Goal: Transaction & Acquisition: Purchase product/service

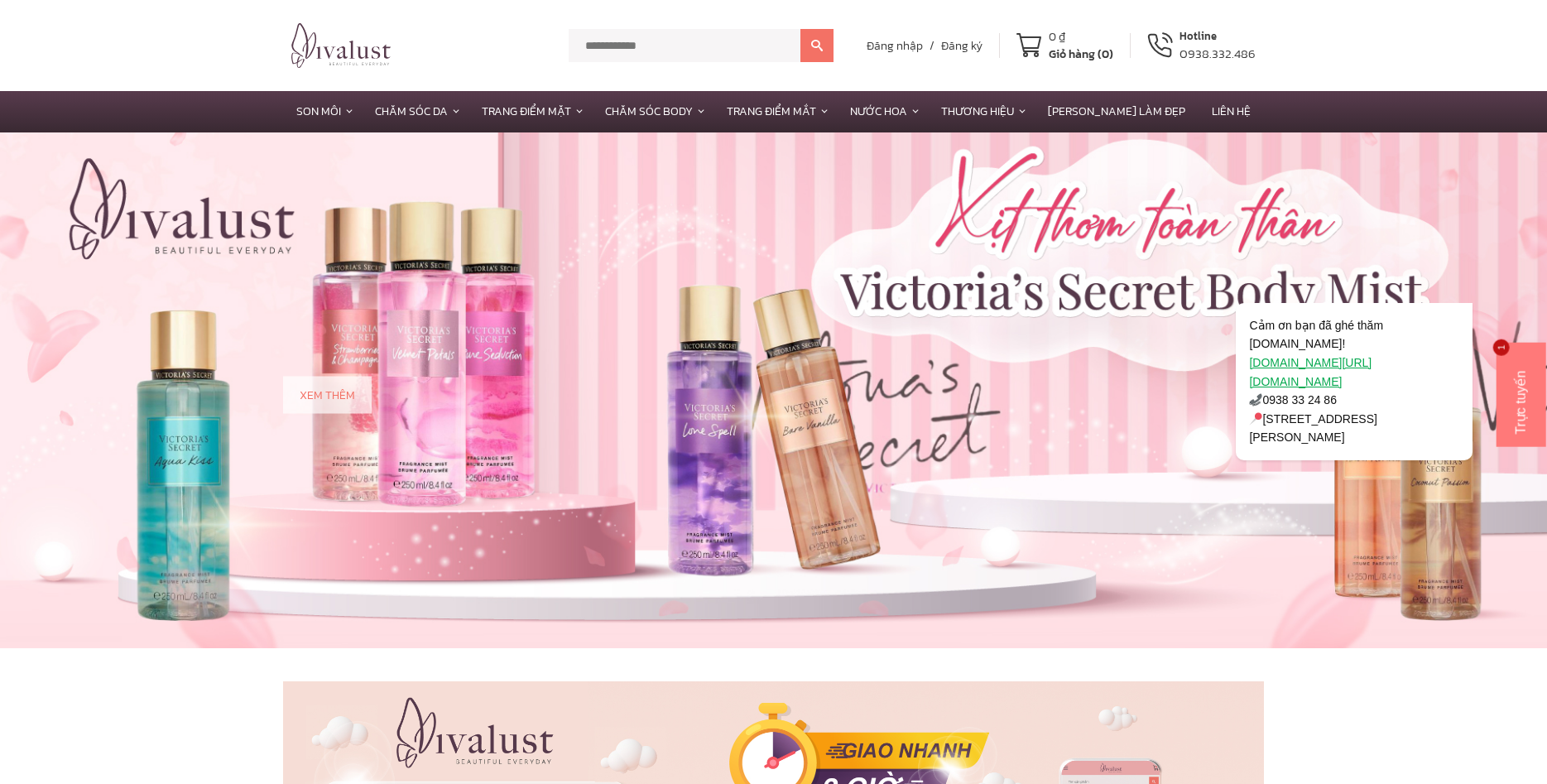
click at [720, 45] on input "text" at bounding box center [684, 45] width 231 height 33
type input "****"
click at [800, 29] on button at bounding box center [816, 45] width 33 height 33
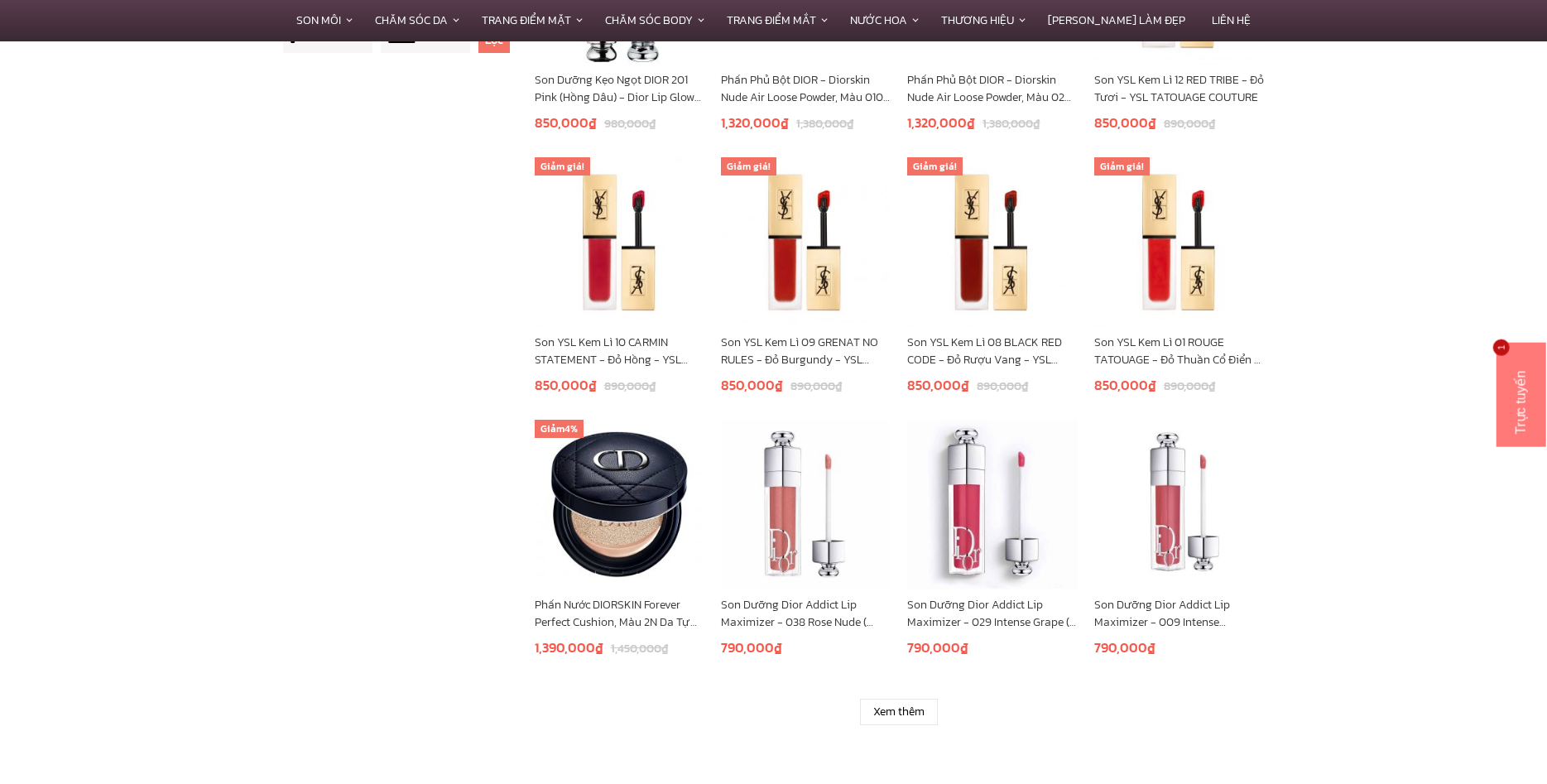
scroll to position [844, 0]
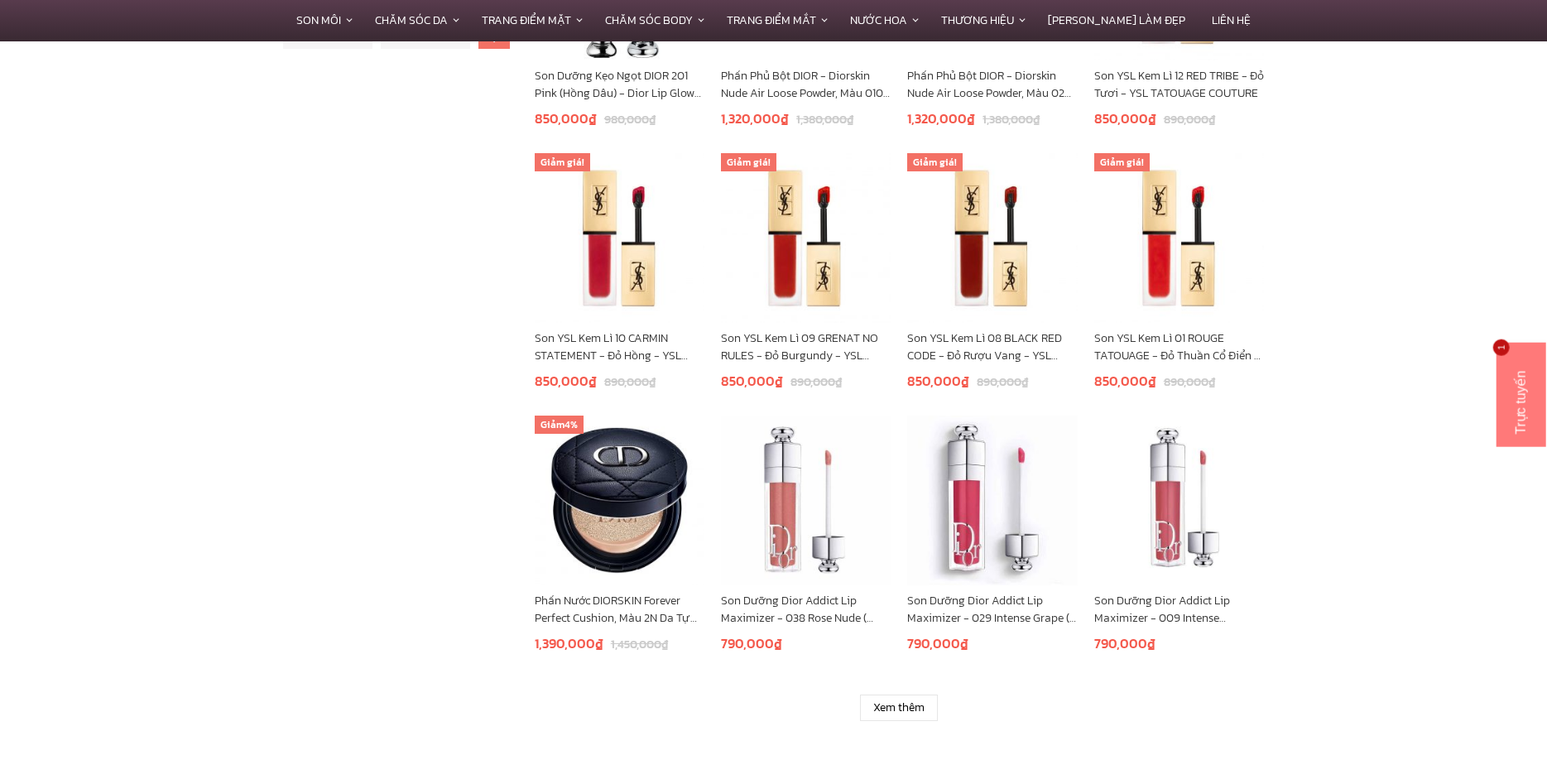
click at [887, 731] on section "**********" at bounding box center [774, 157] width 1547 height 1260
click at [895, 709] on link "Xem thêm" at bounding box center [899, 707] width 78 height 26
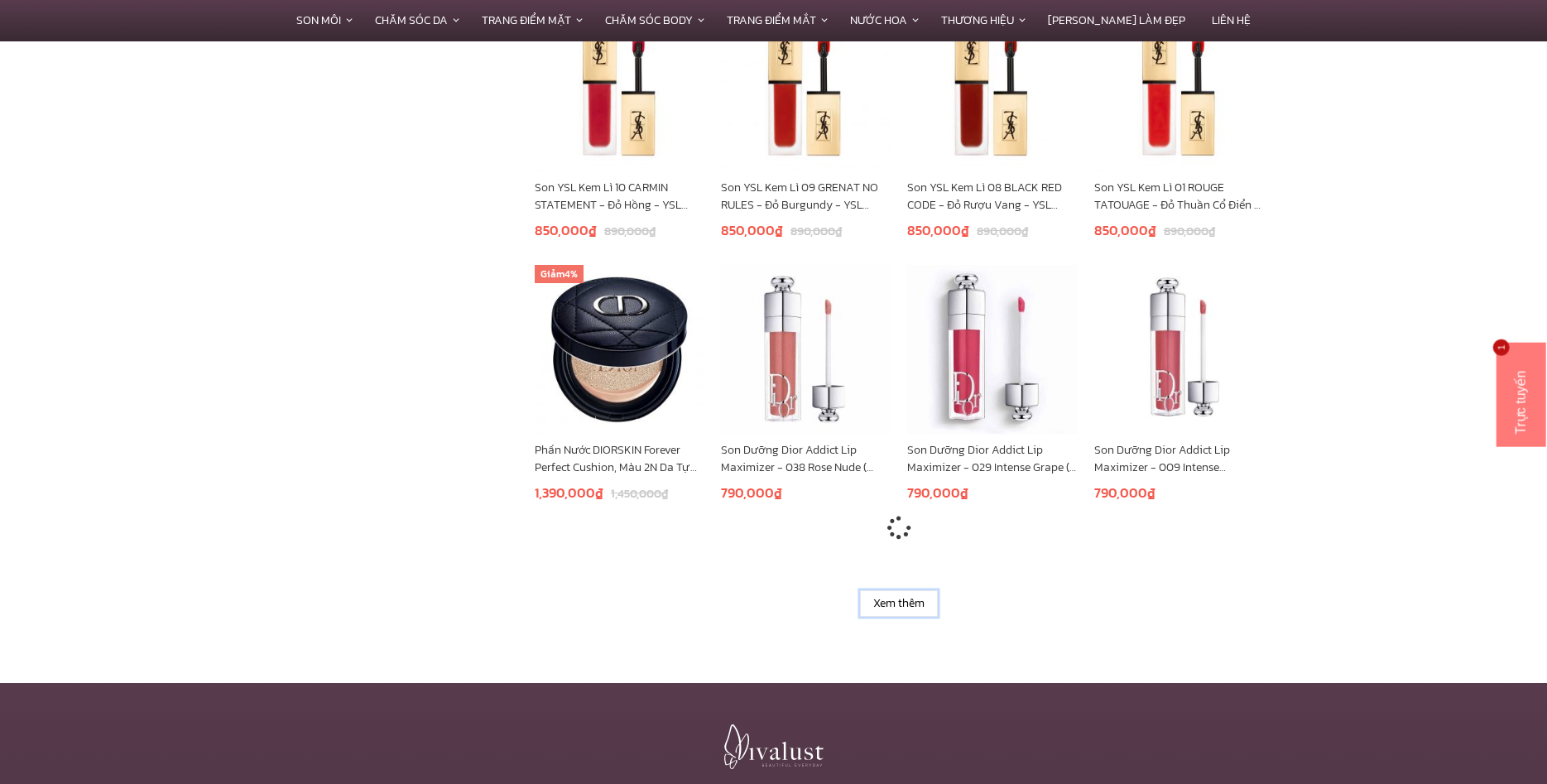
scroll to position [1182, 0]
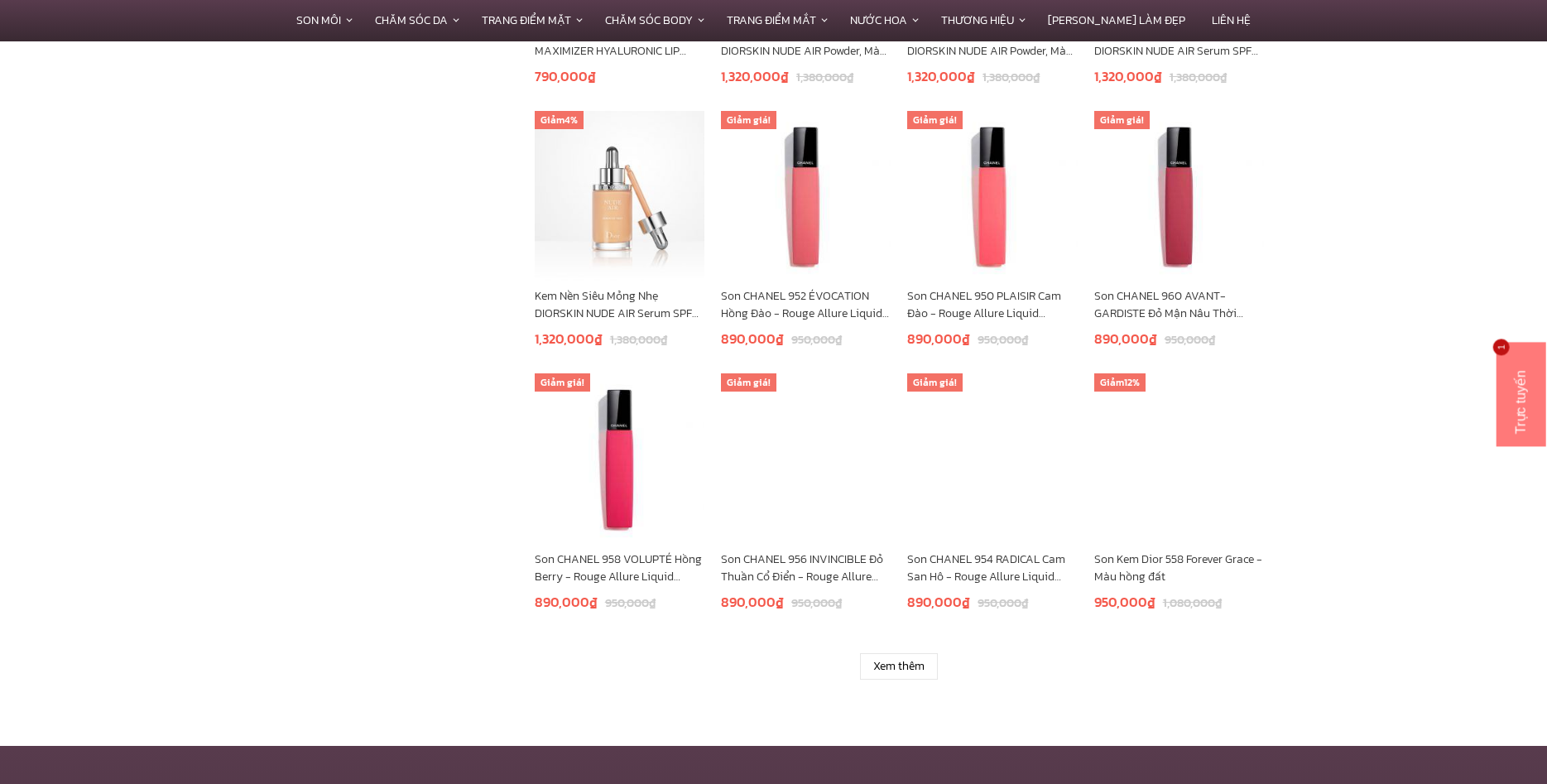
scroll to position [2026, 0]
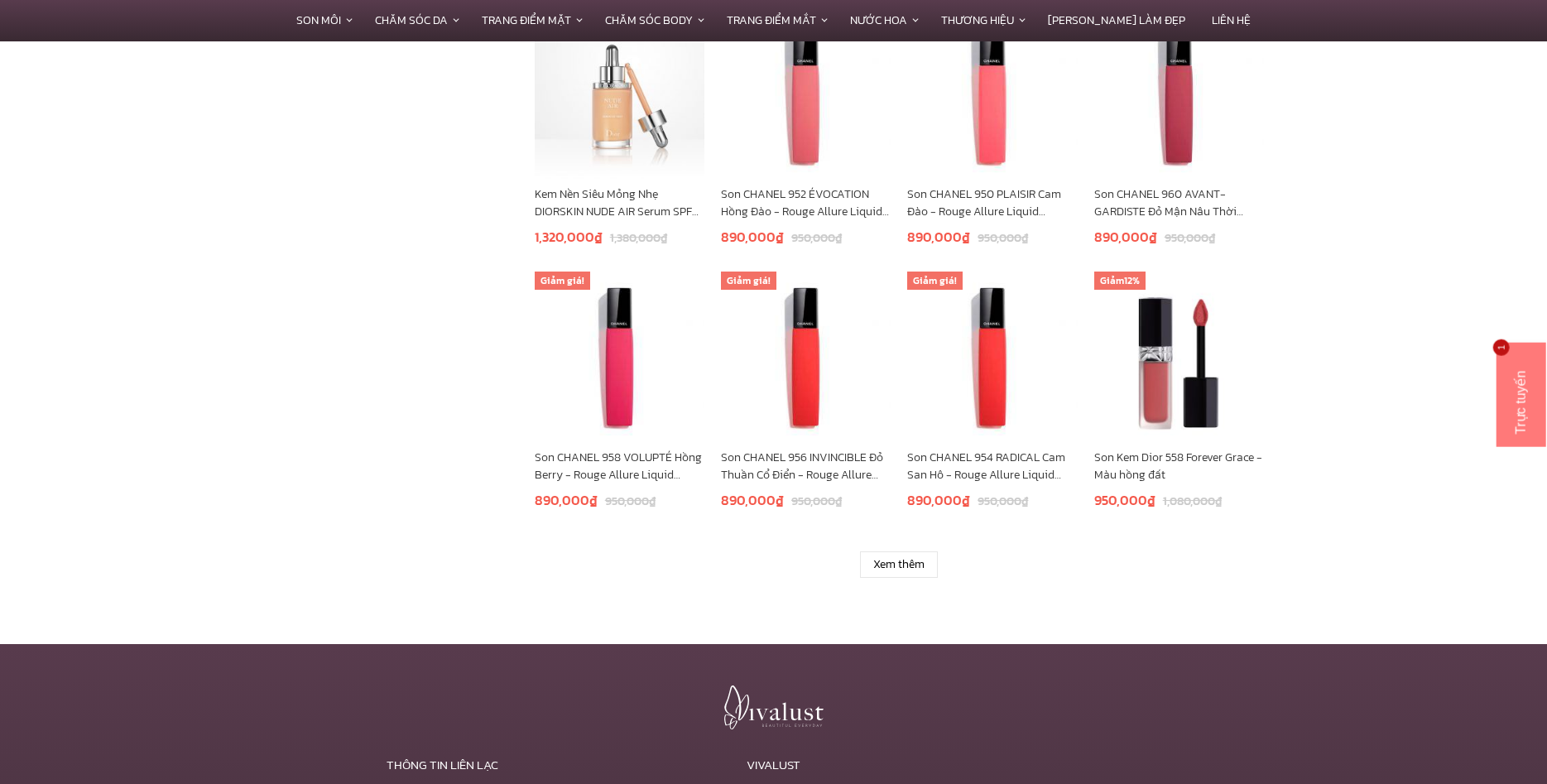
click at [903, 568] on link "Xem thêm" at bounding box center [899, 564] width 78 height 26
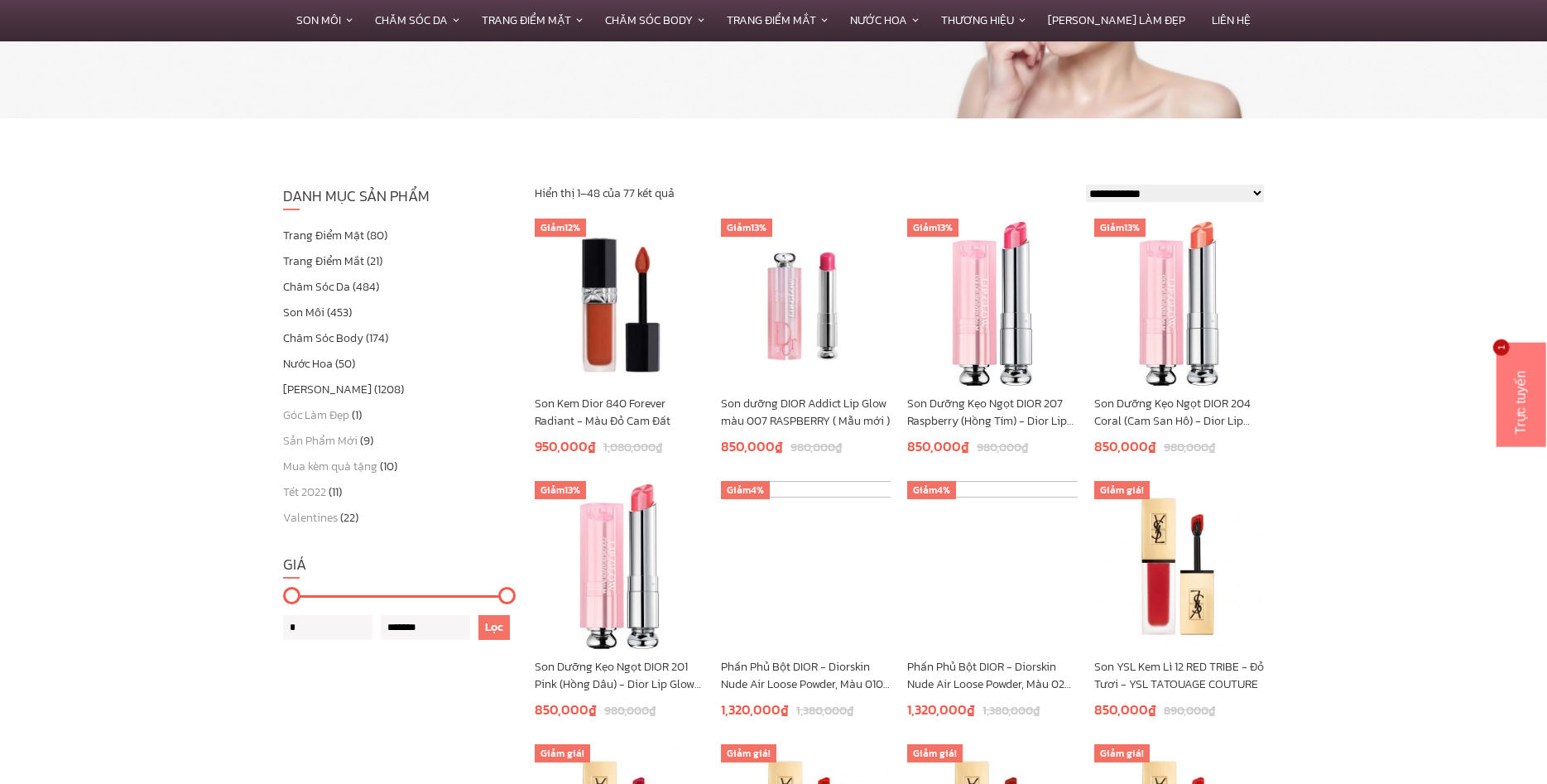
scroll to position [85, 0]
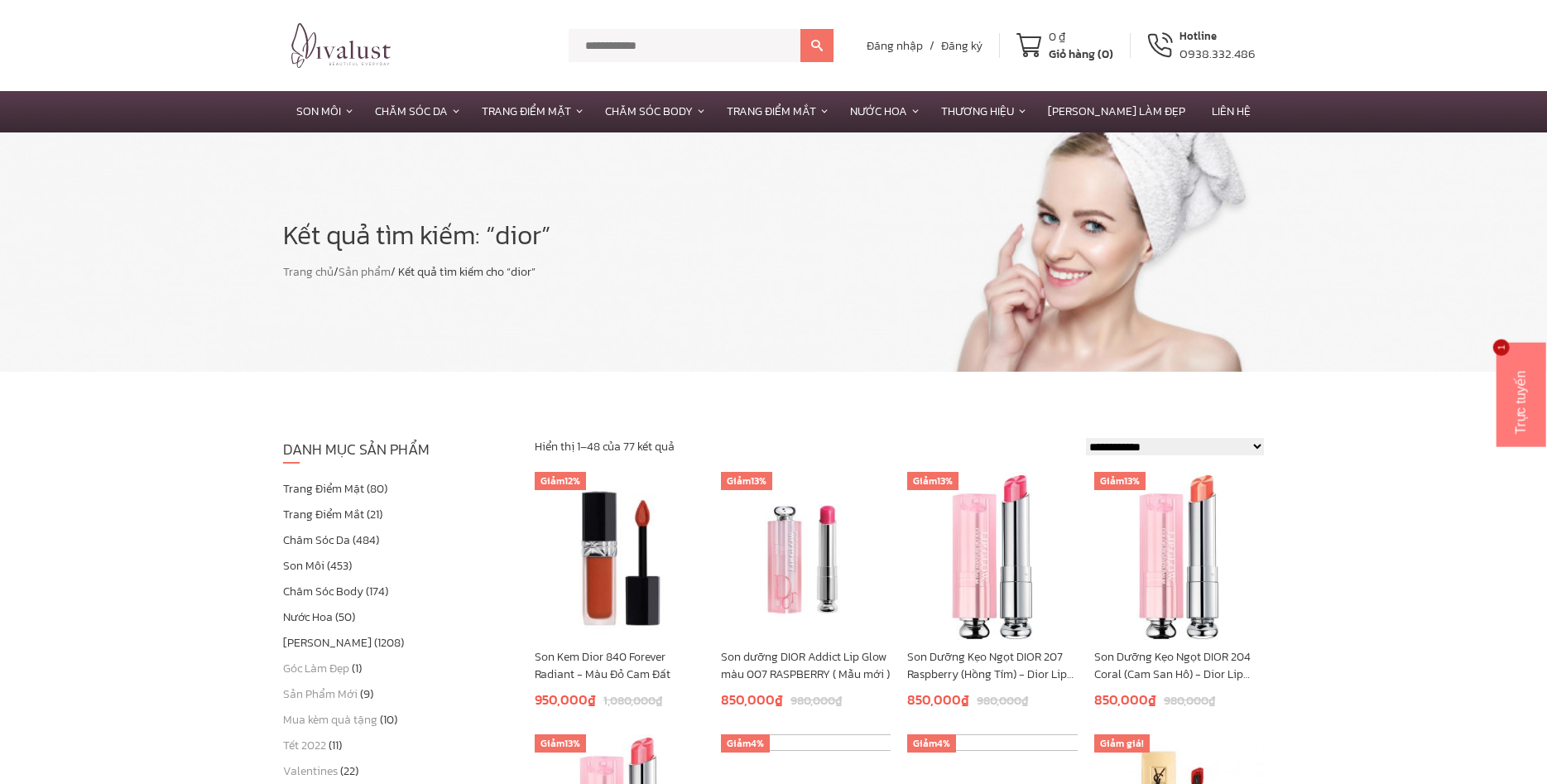
click at [684, 44] on input "text" at bounding box center [684, 45] width 231 height 33
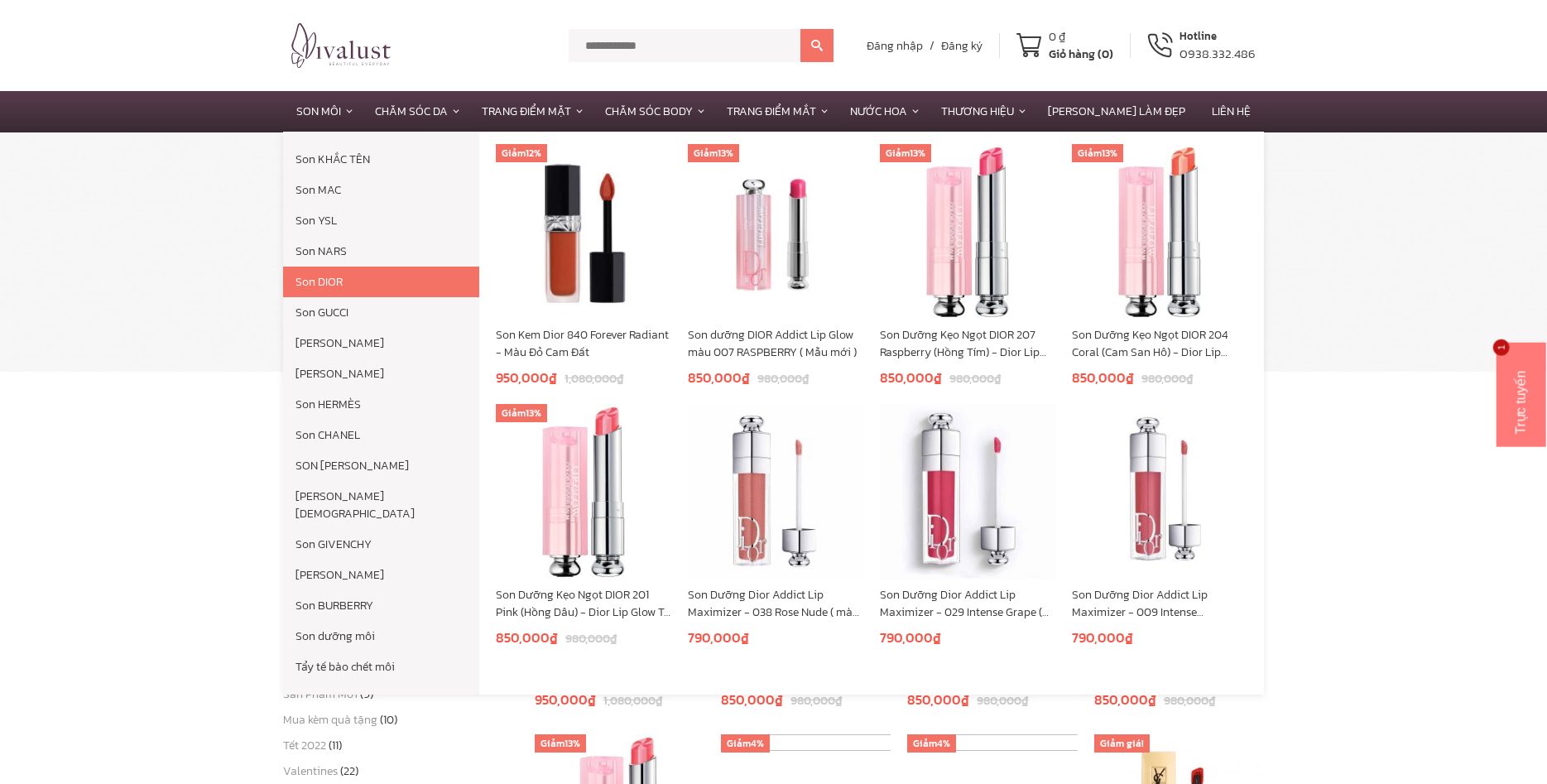
click at [348, 287] on link "Son DIOR" at bounding box center [381, 282] width 196 height 31
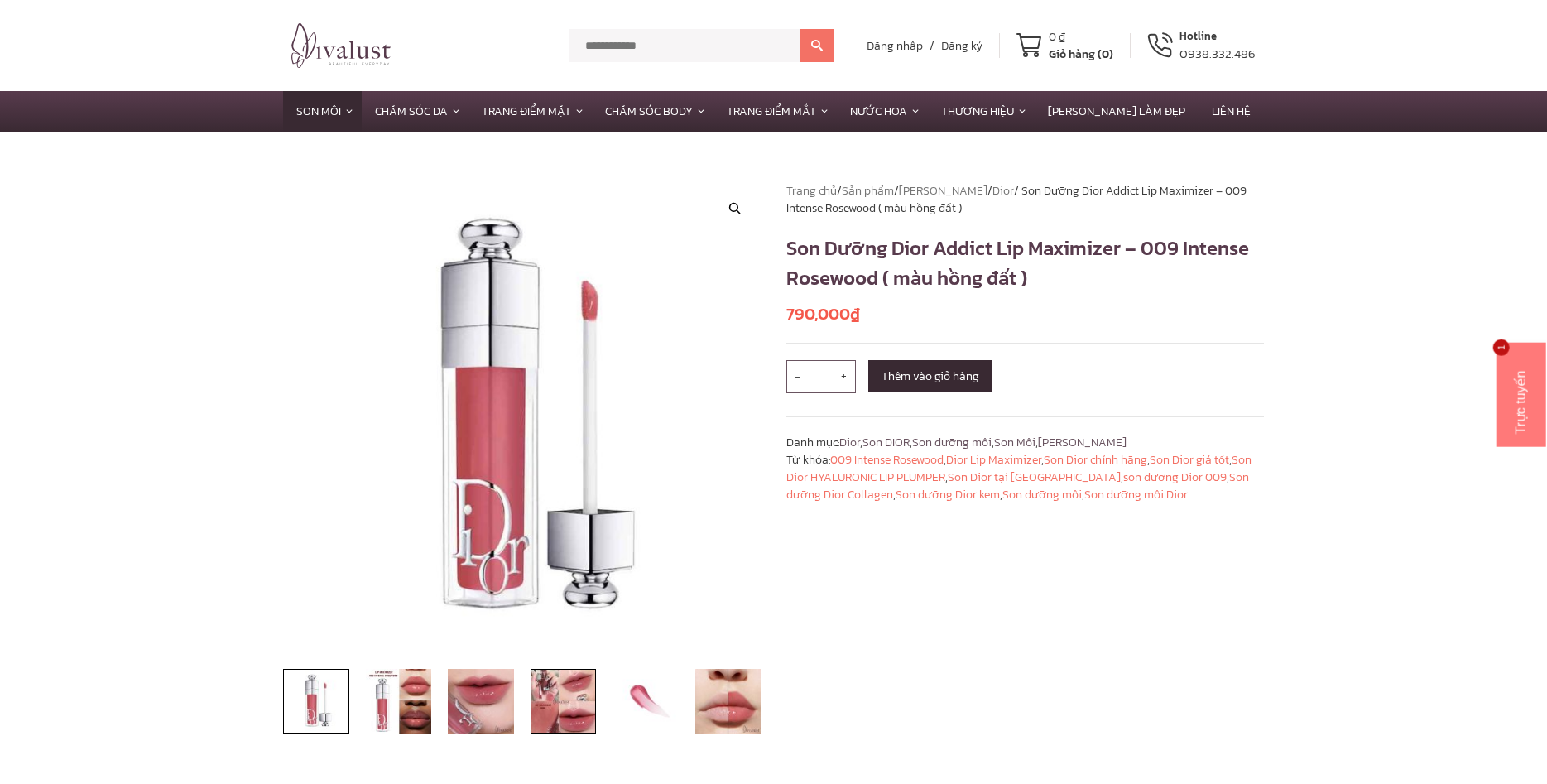
click at [578, 715] on img at bounding box center [563, 701] width 66 height 66
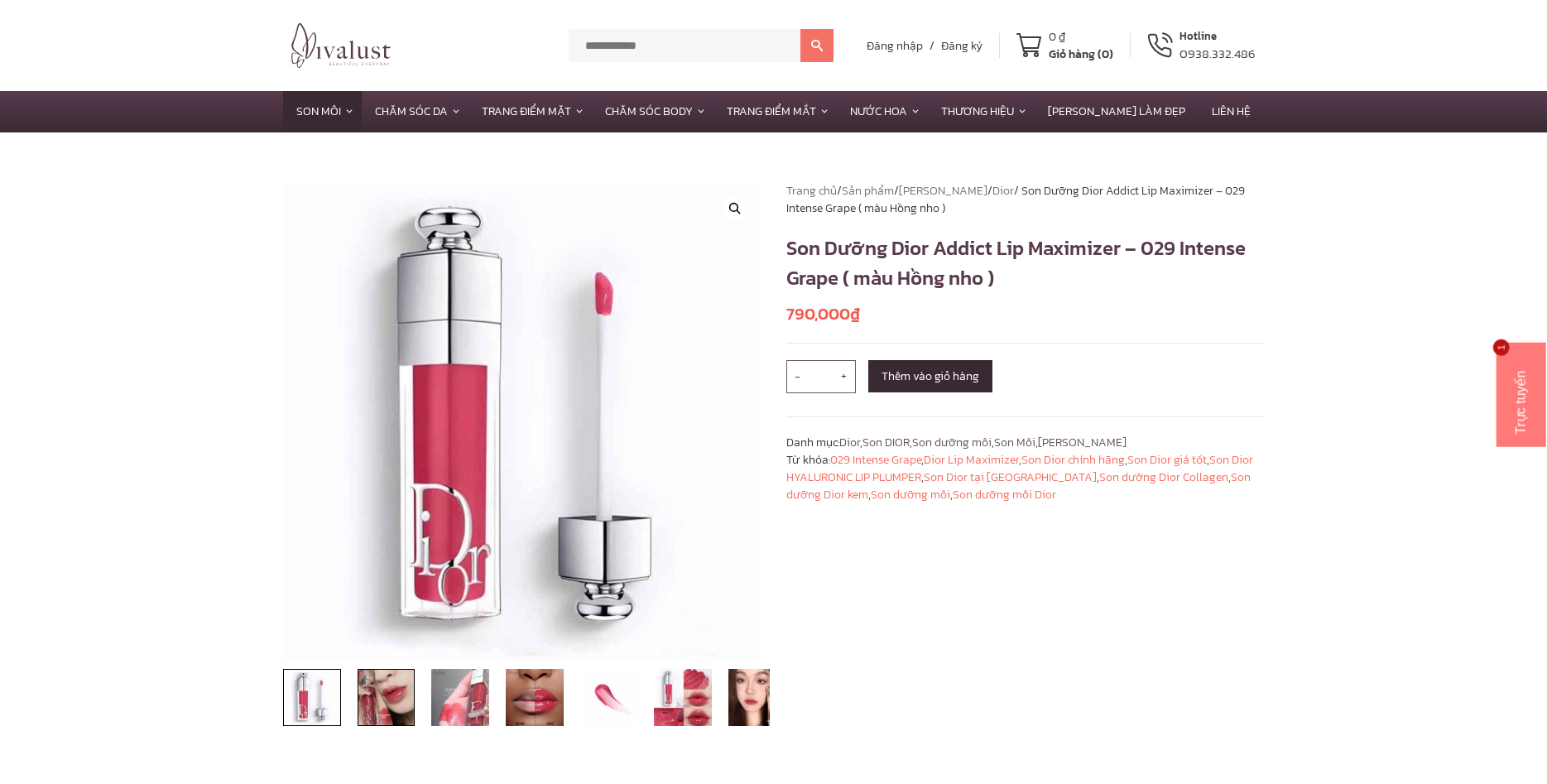
click at [397, 703] on img at bounding box center [387, 697] width 58 height 58
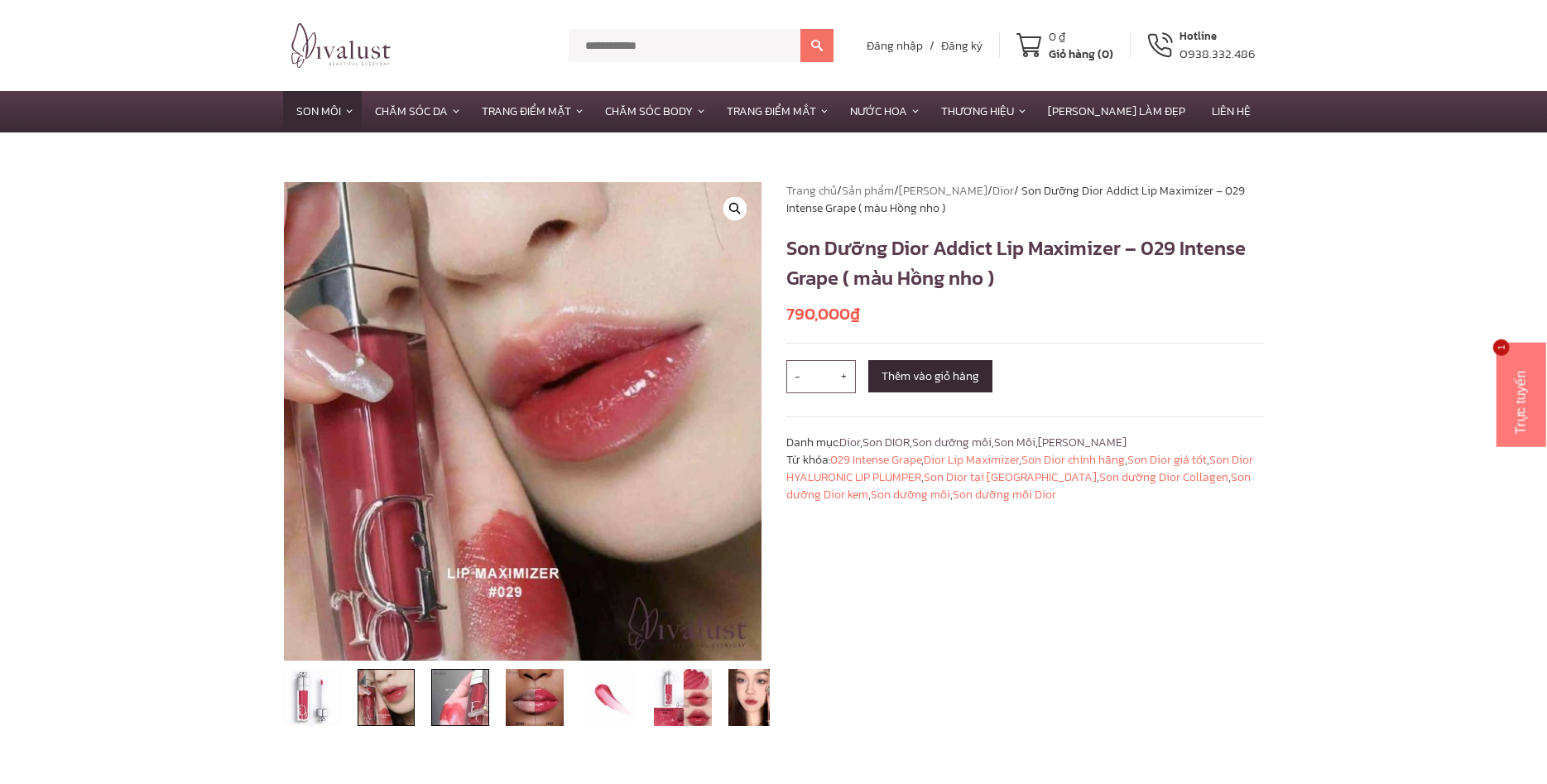
click at [449, 697] on img at bounding box center [460, 697] width 58 height 58
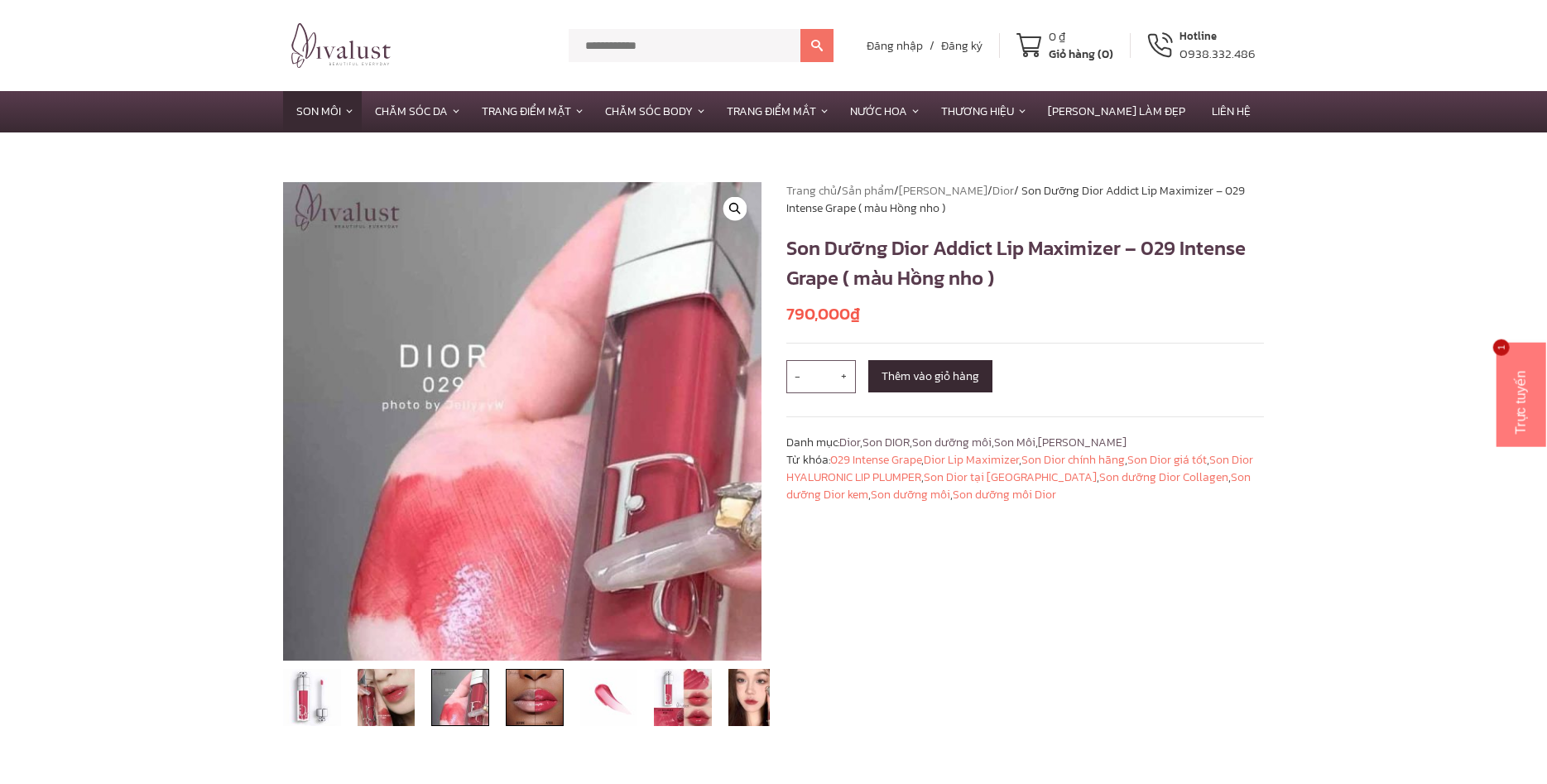
click at [538, 706] on img at bounding box center [535, 697] width 58 height 58
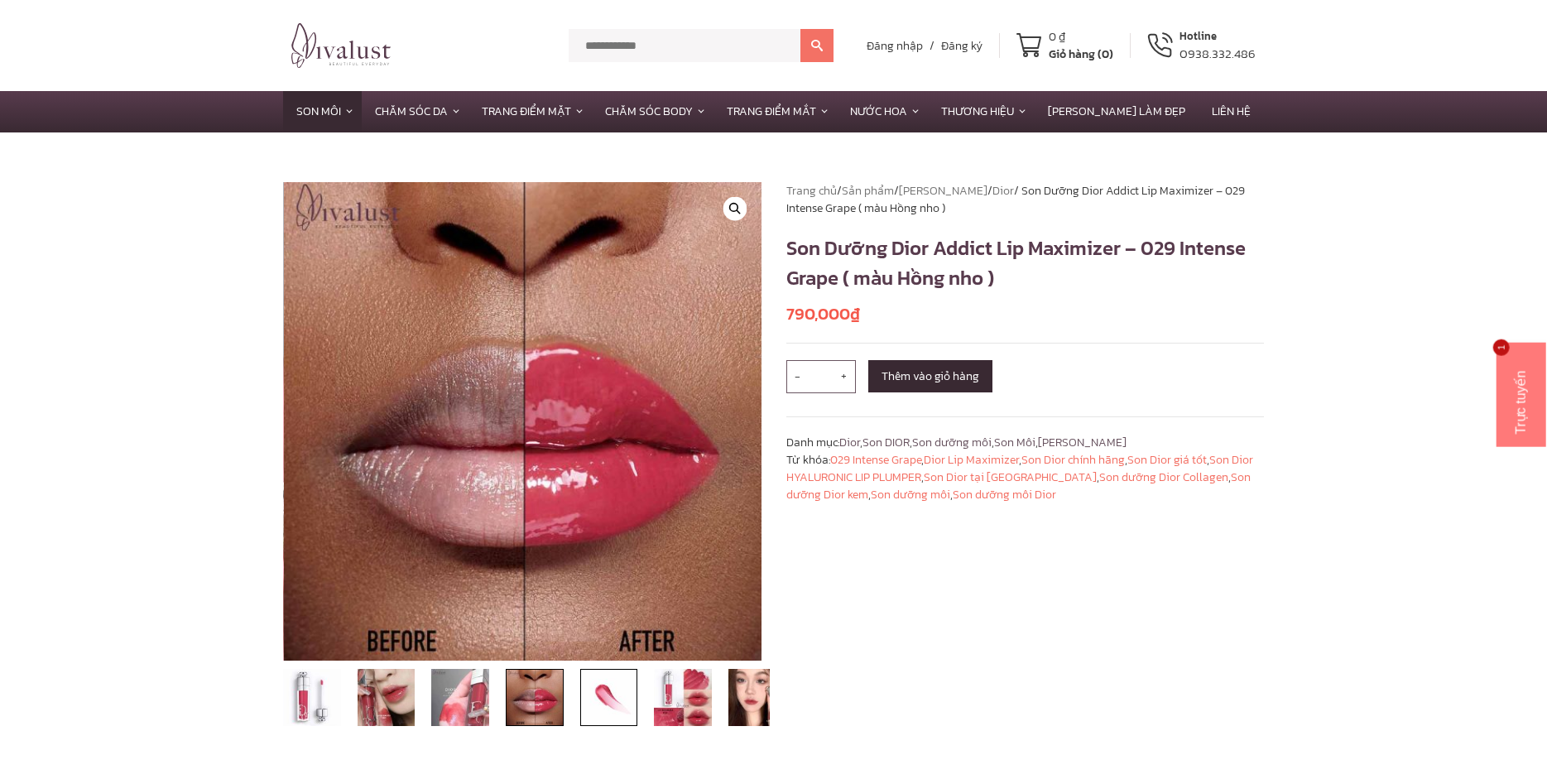
click at [608, 707] on img at bounding box center [609, 697] width 58 height 58
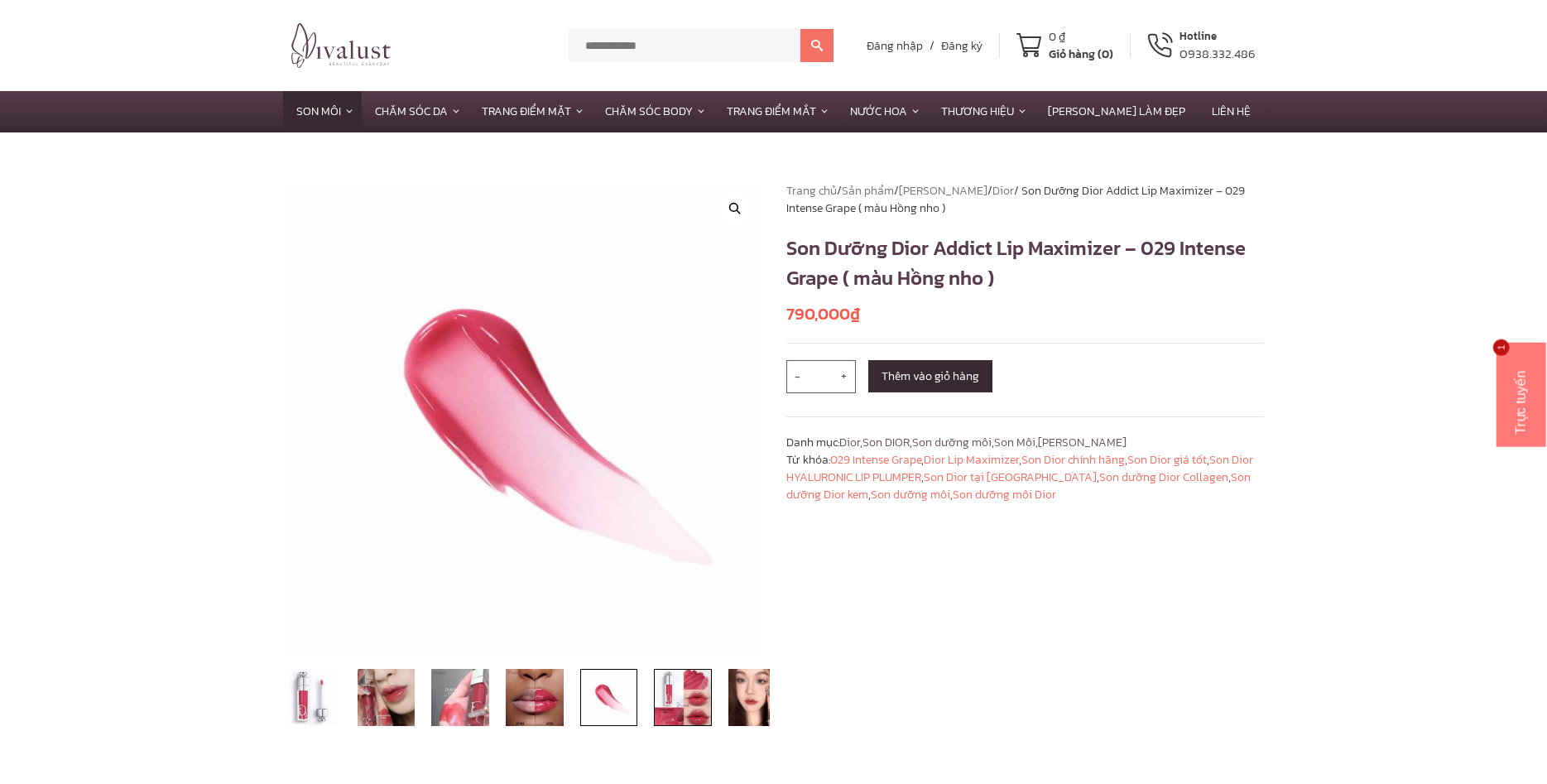
click at [693, 712] on img at bounding box center [683, 697] width 58 height 58
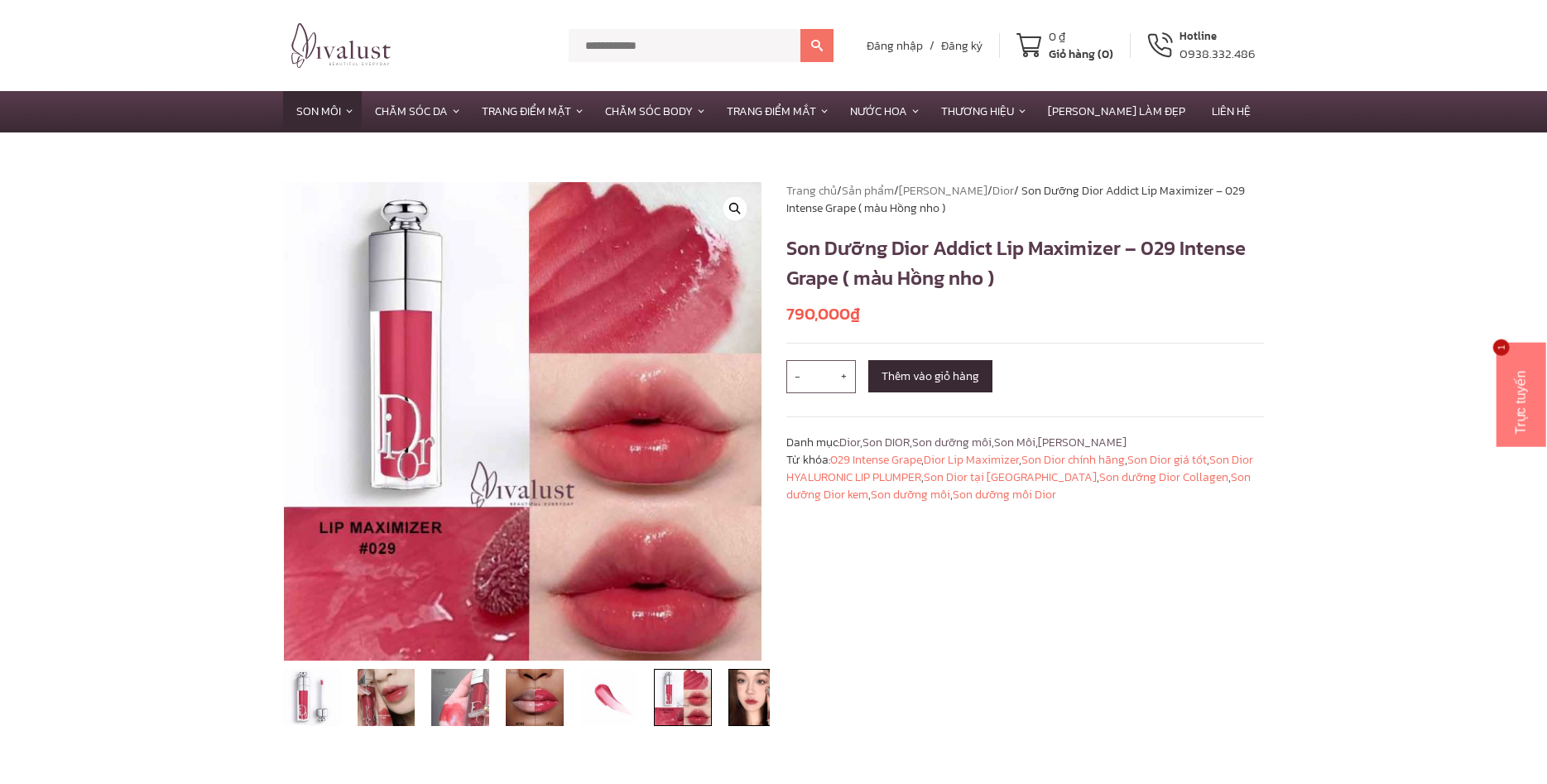
click at [736, 710] on img at bounding box center [758, 697] width 58 height 58
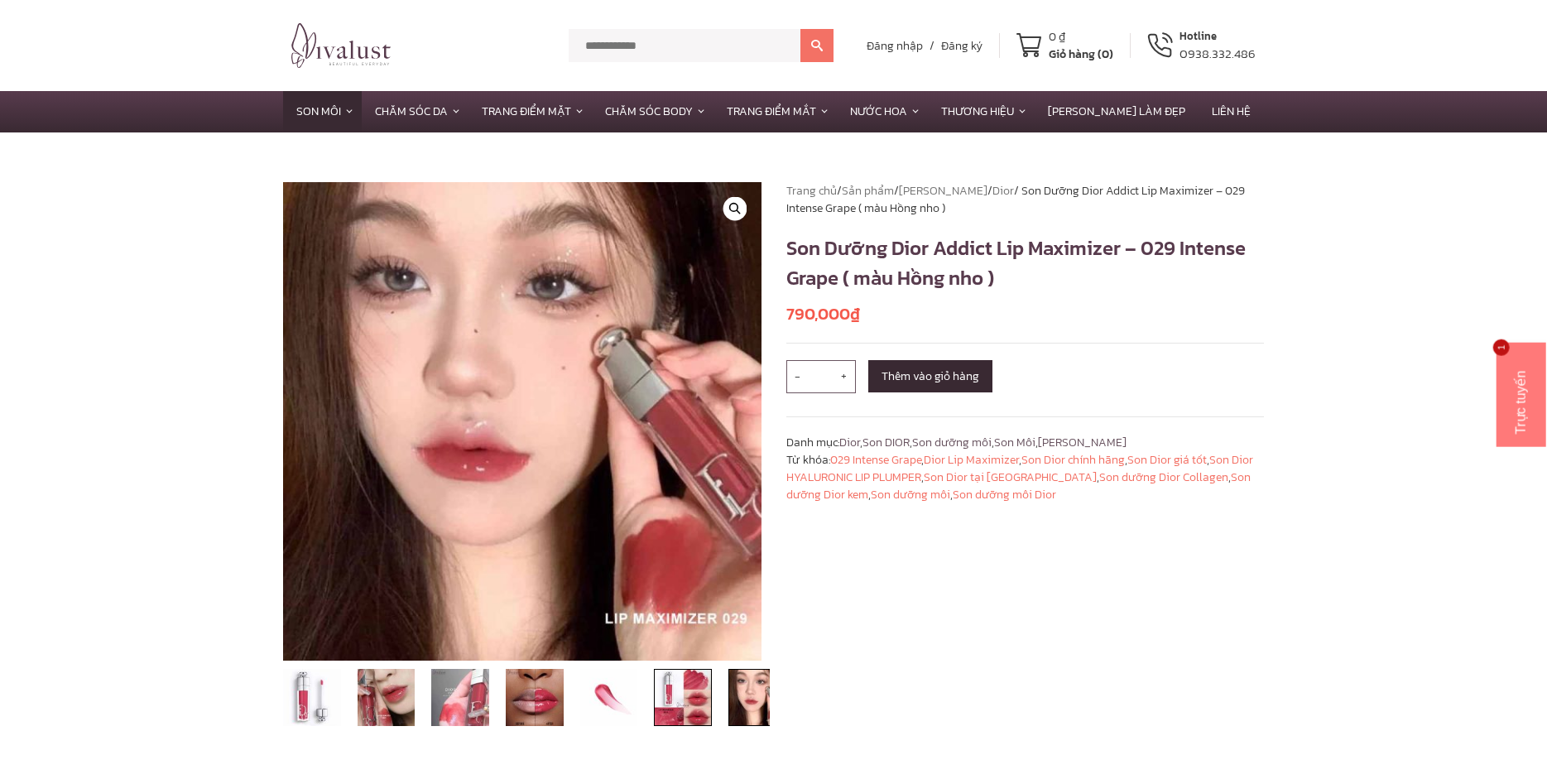
click at [683, 709] on img at bounding box center [683, 697] width 58 height 58
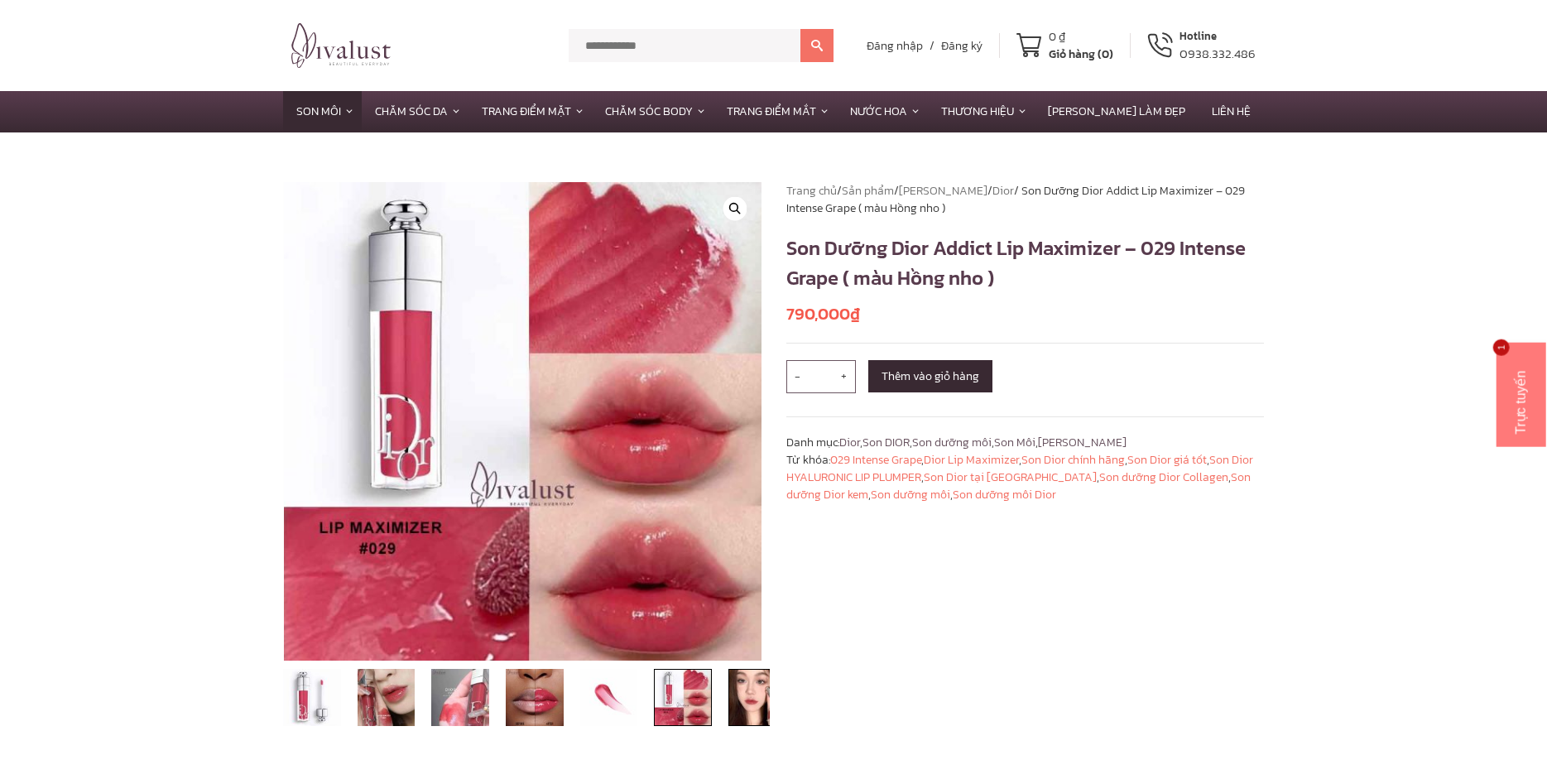
click at [742, 695] on img at bounding box center [758, 697] width 58 height 58
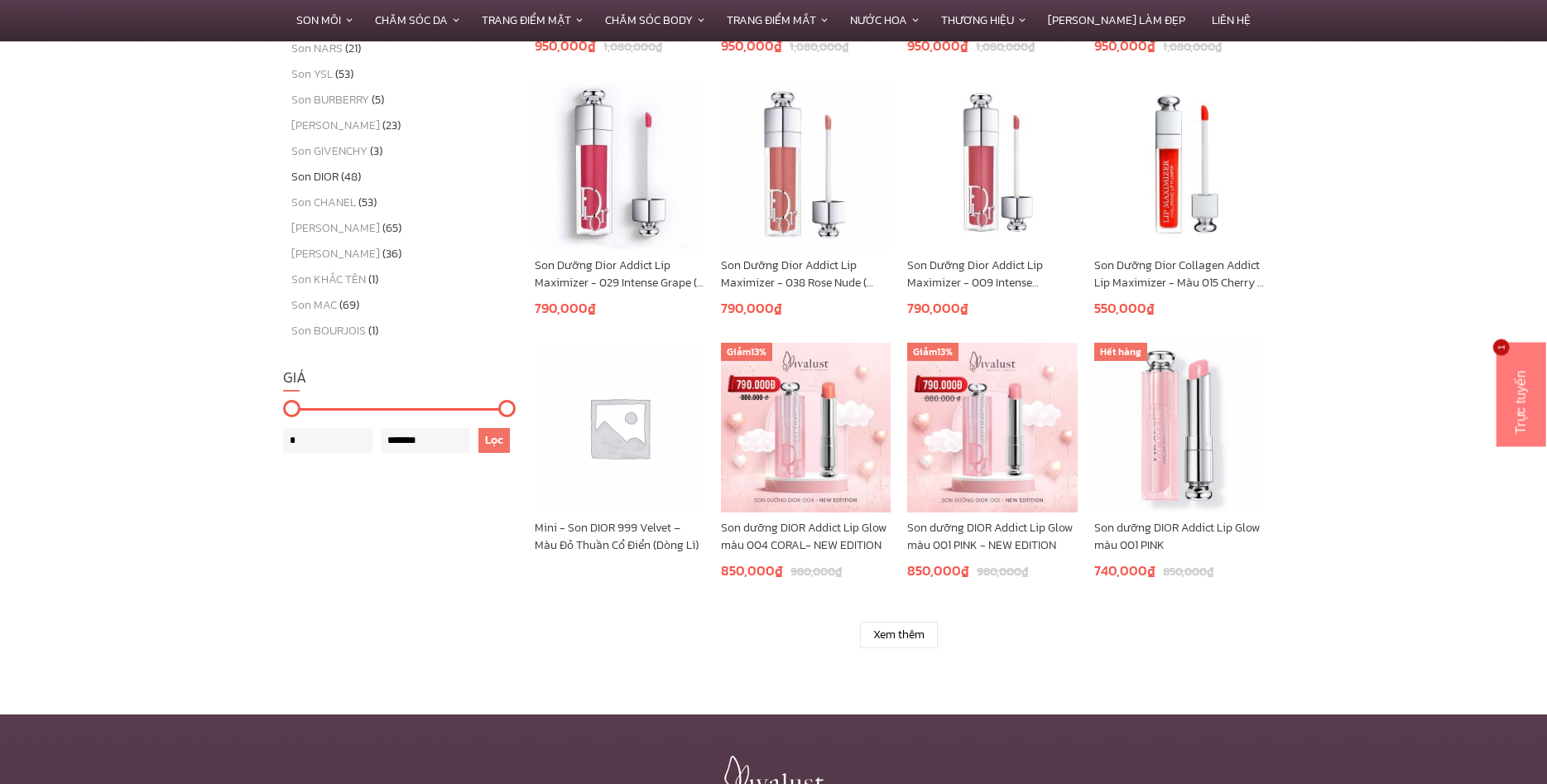
scroll to position [1013, 0]
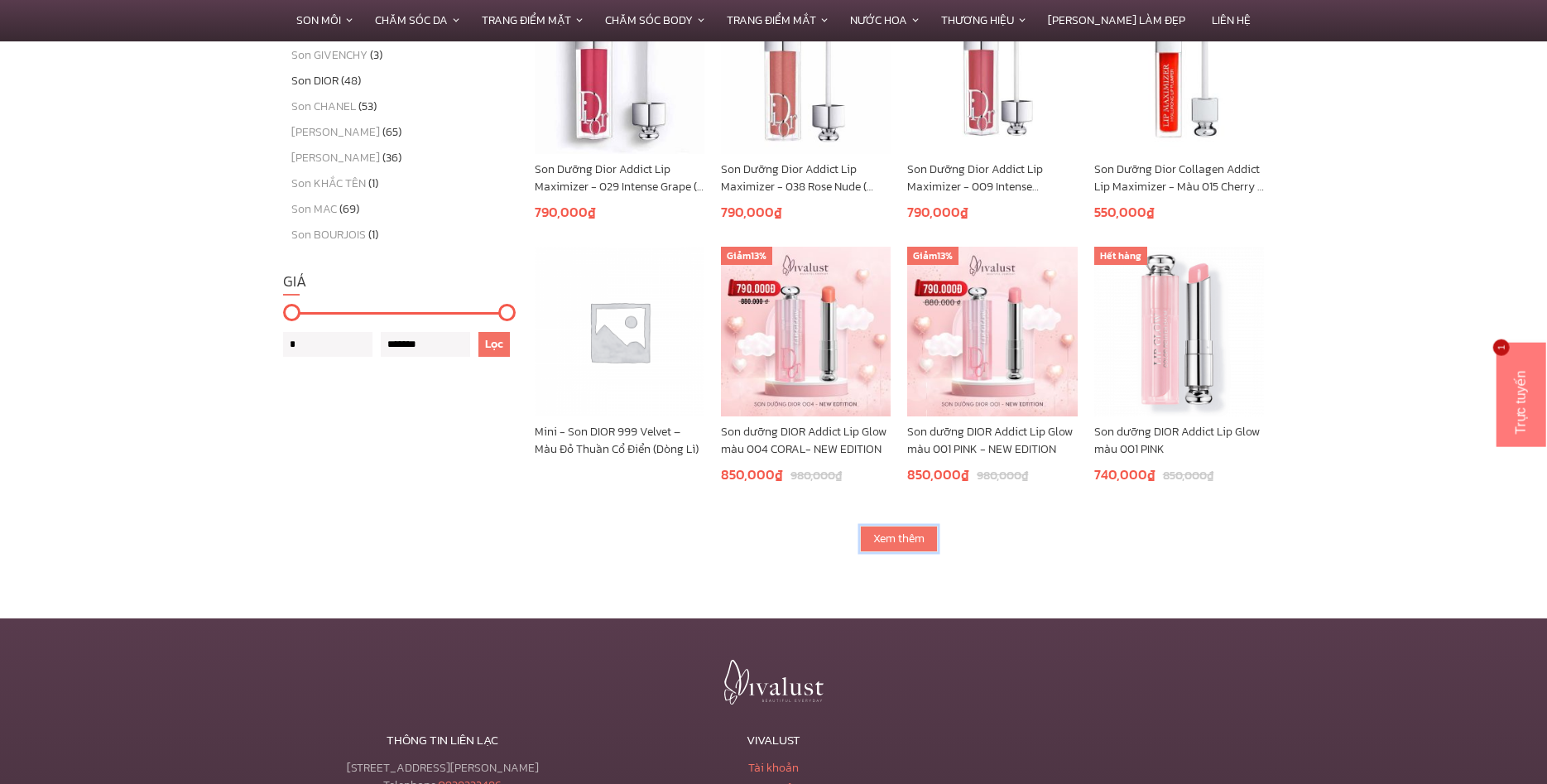
click at [863, 534] on link "Xem thêm" at bounding box center [899, 539] width 78 height 26
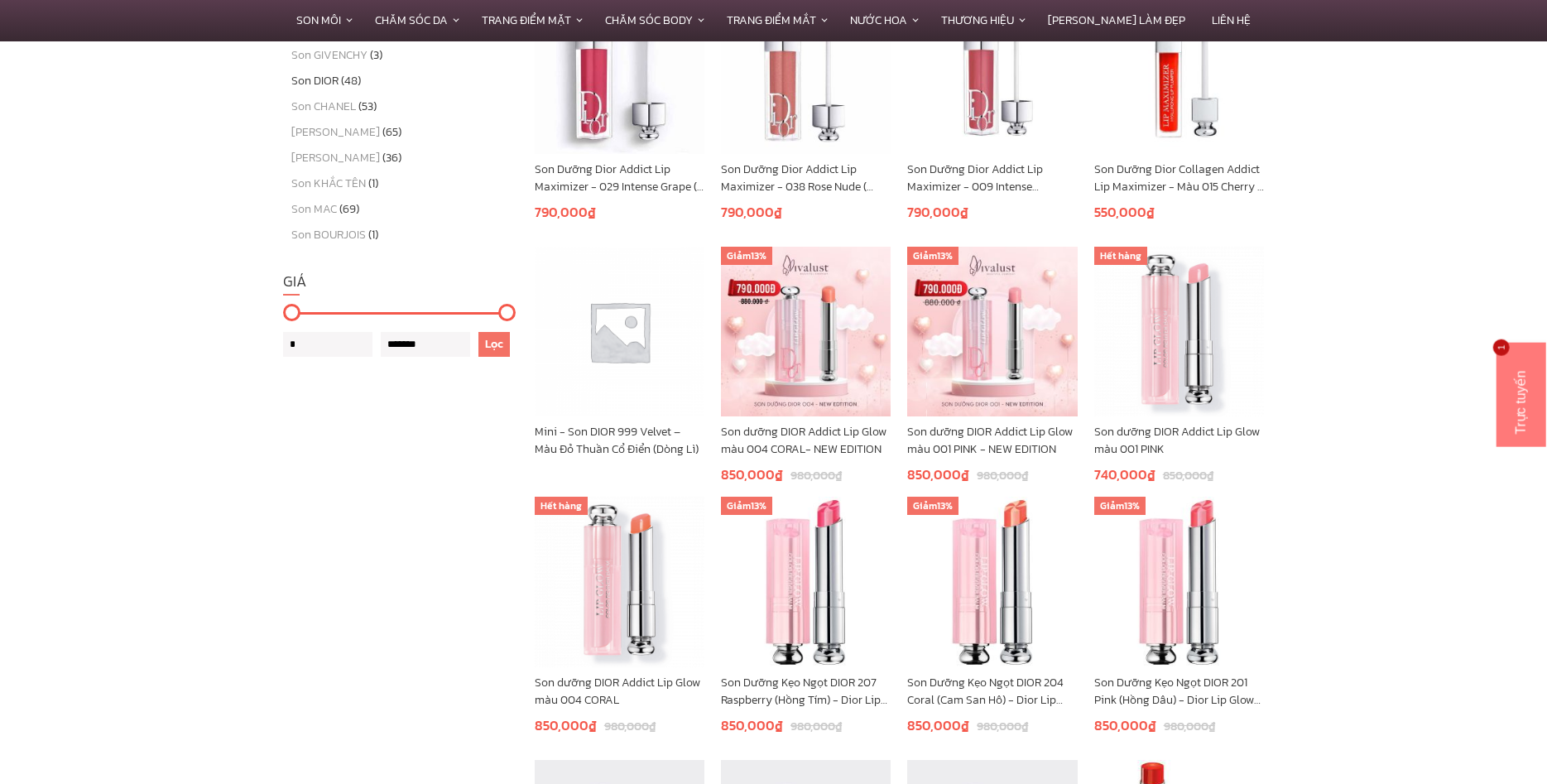
scroll to position [1351, 0]
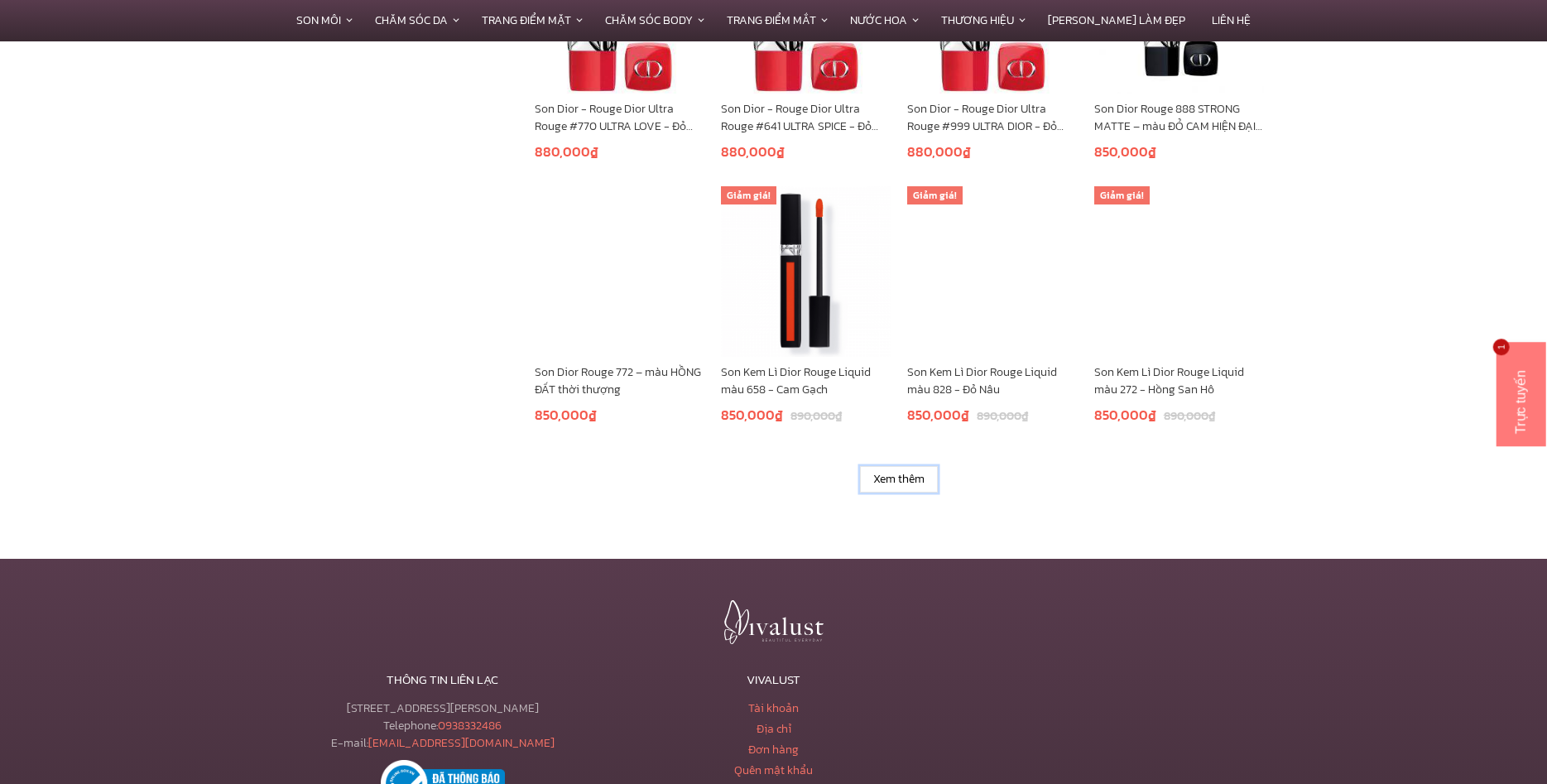
scroll to position [2195, 0]
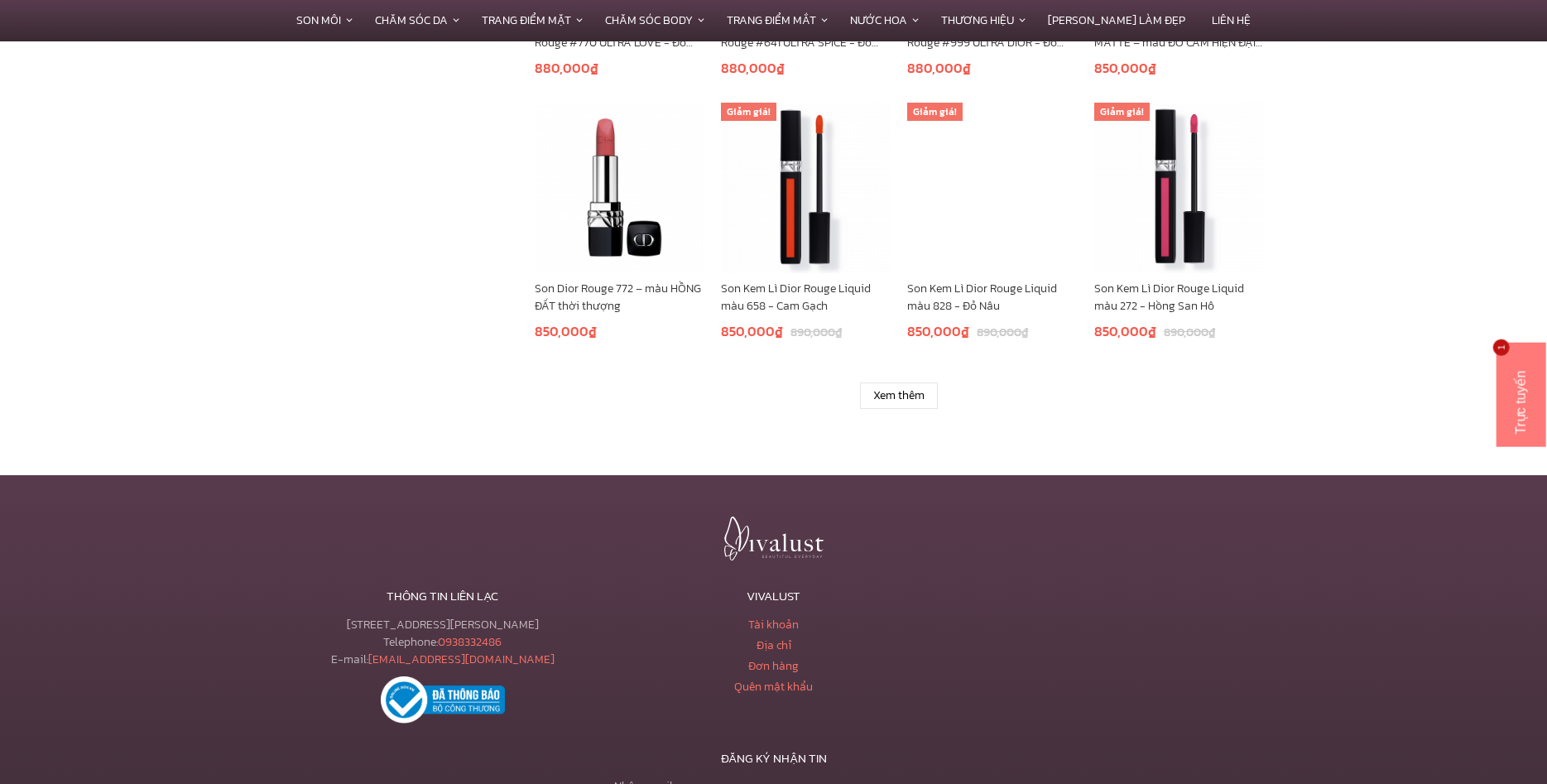
click at [911, 399] on link "Xem thêm" at bounding box center [899, 396] width 78 height 26
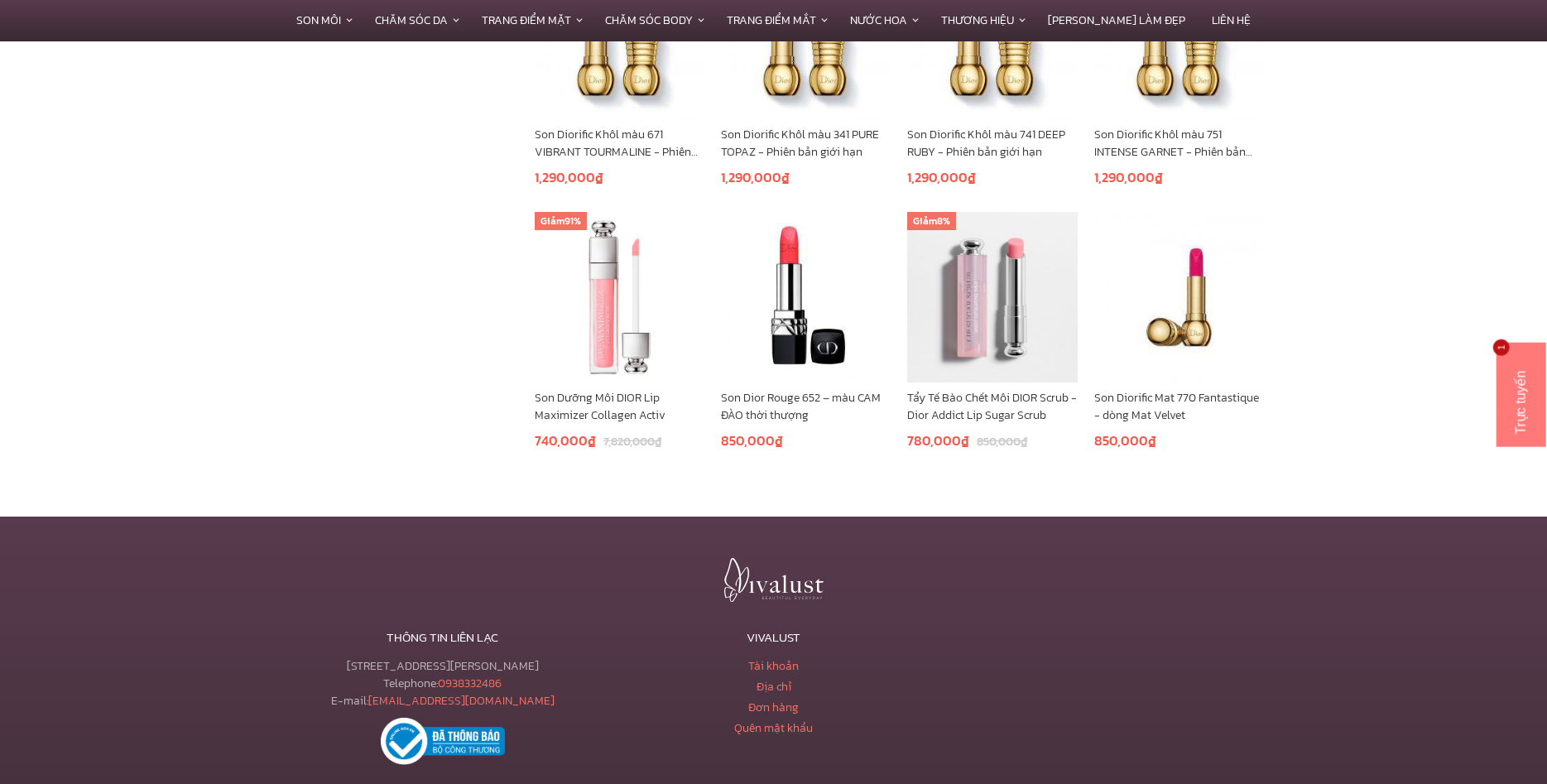
scroll to position [2870, 0]
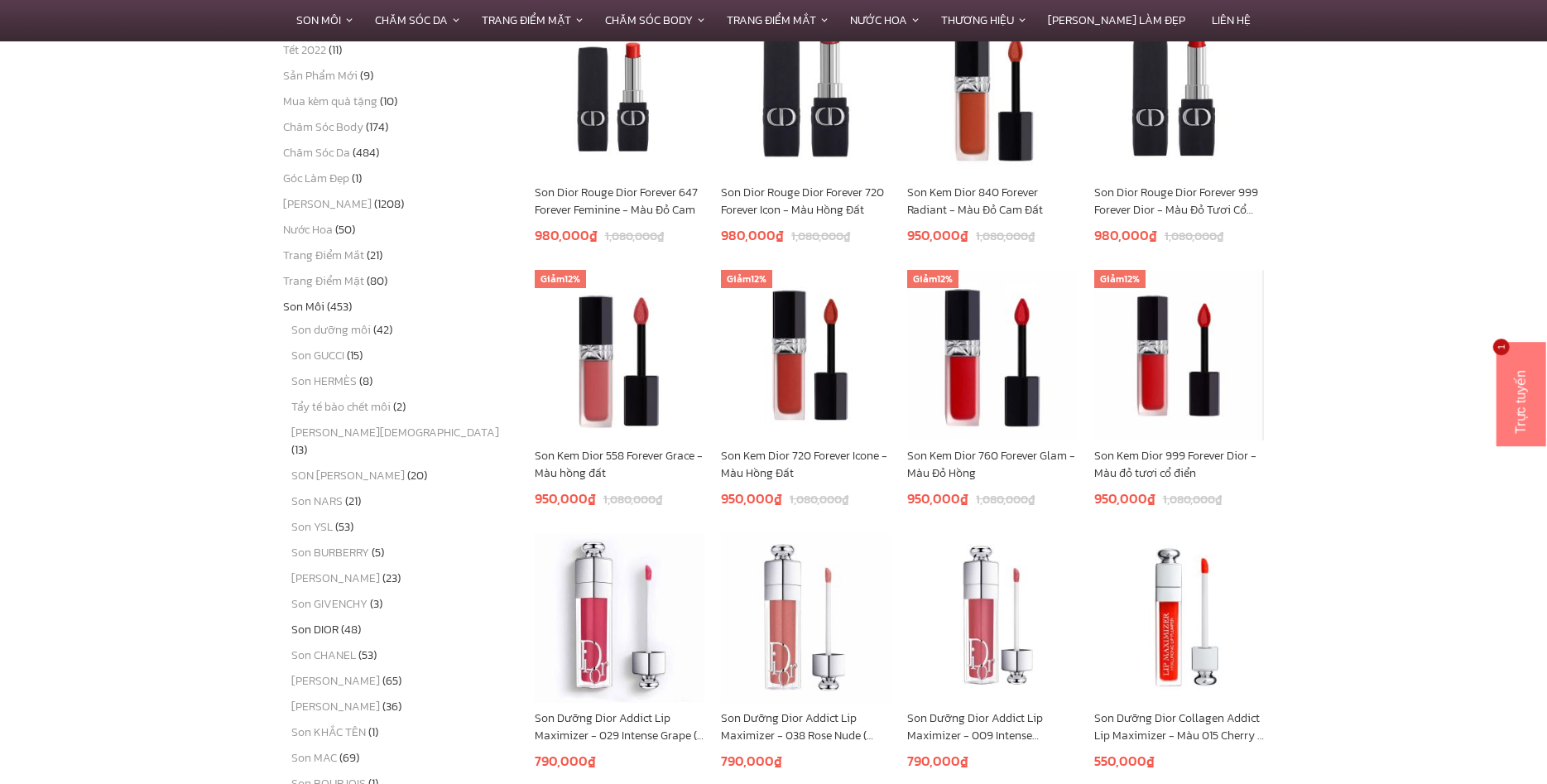
scroll to position [461, 0]
